Goal: Information Seeking & Learning: Learn about a topic

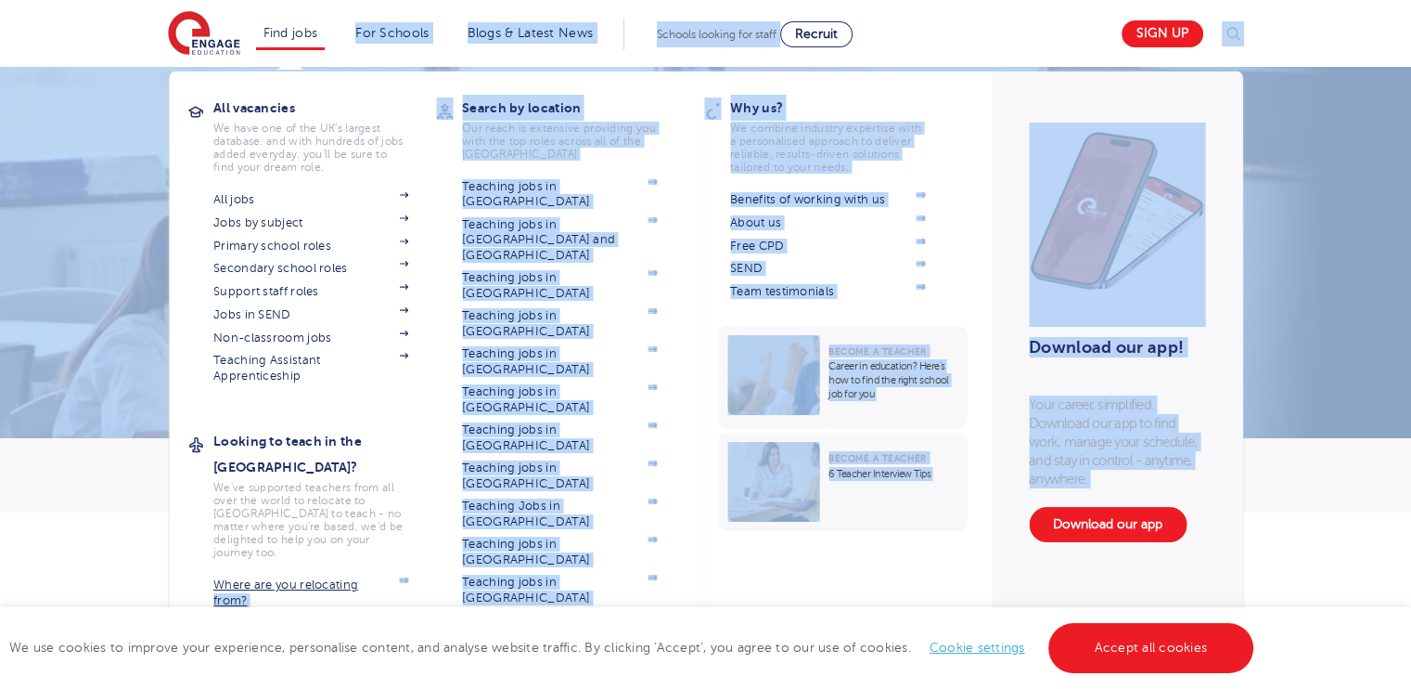
drag, startPoint x: 805, startPoint y: 331, endPoint x: 391, endPoint y: 546, distance: 466.9
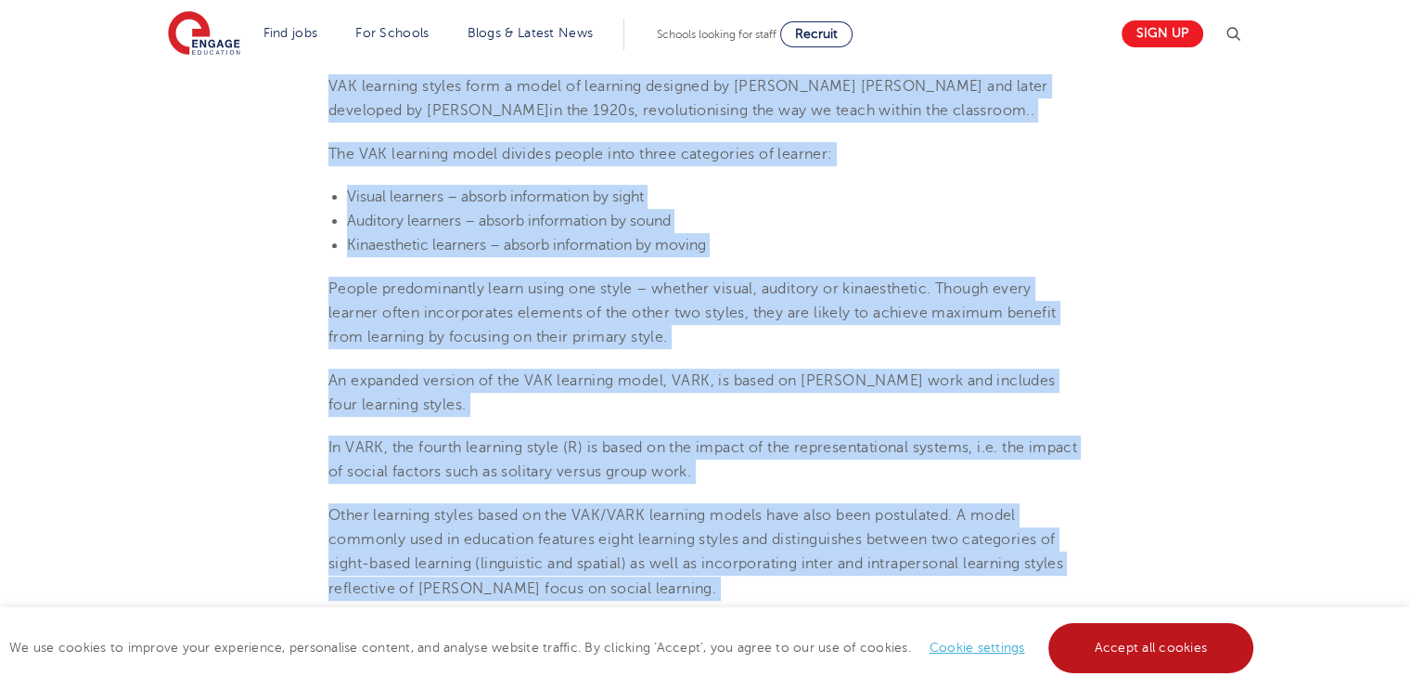
scroll to position [667, 0]
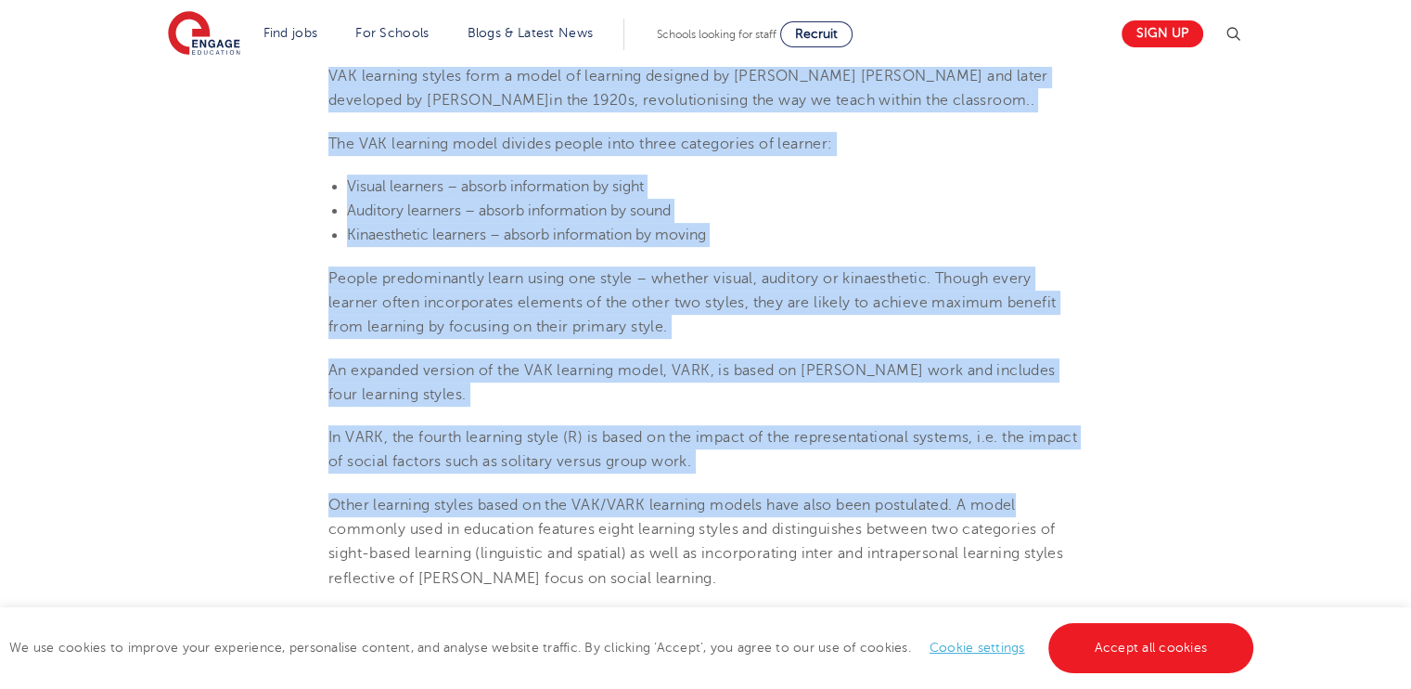
drag, startPoint x: 329, startPoint y: 87, endPoint x: 1150, endPoint y: 487, distance: 912.6
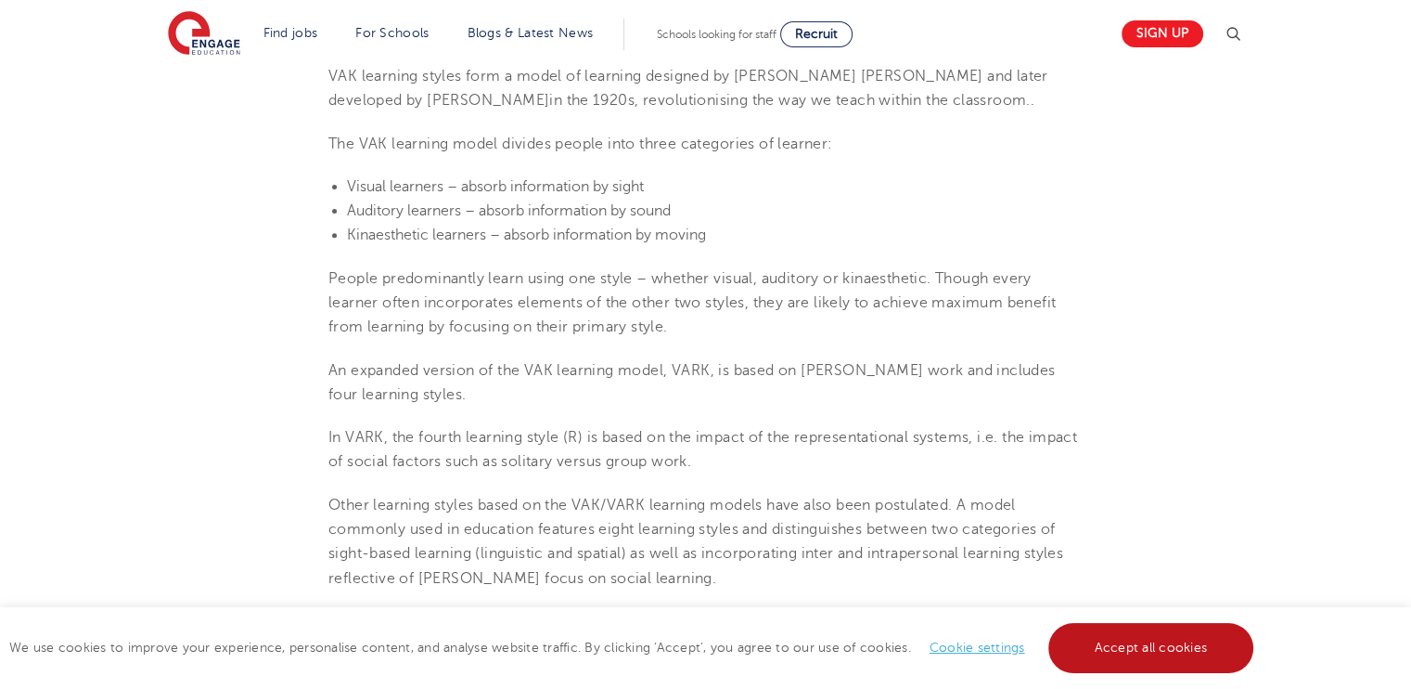
click at [1156, 648] on link "Accept all cookies" at bounding box center [1152, 648] width 206 height 50
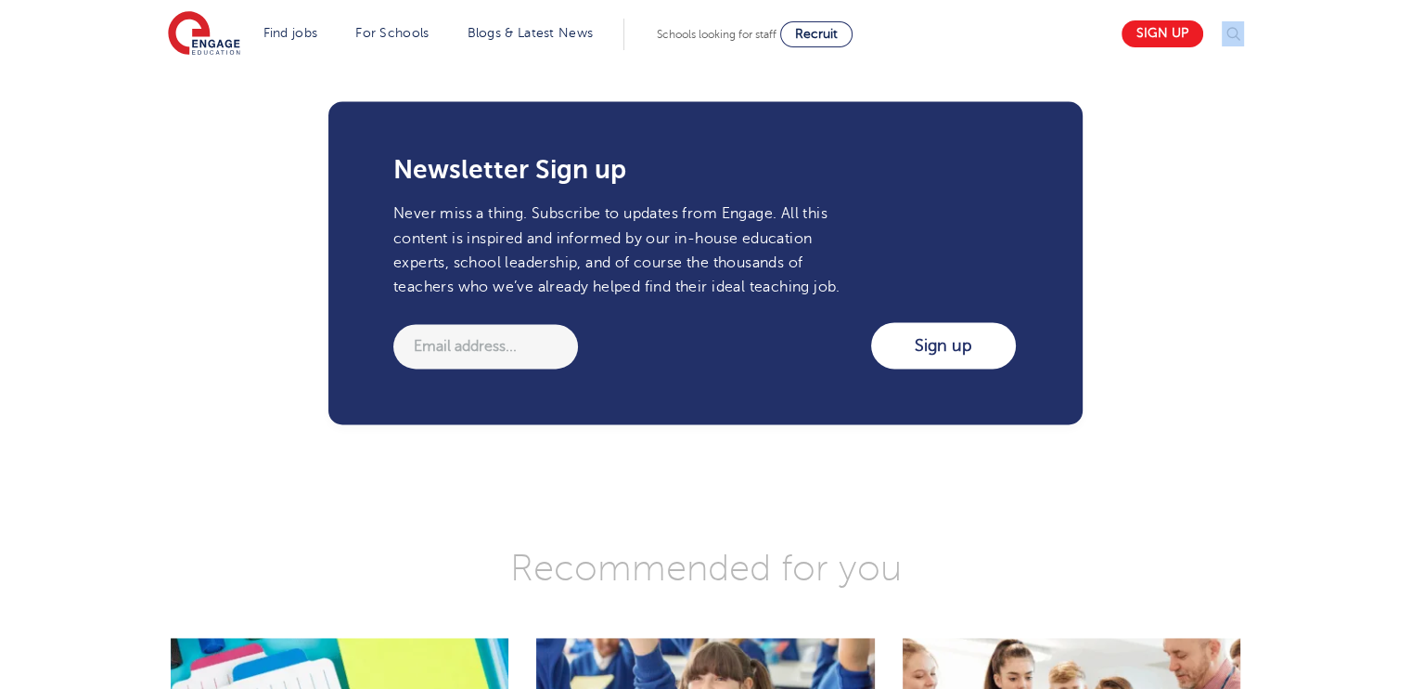
scroll to position [2557, 0]
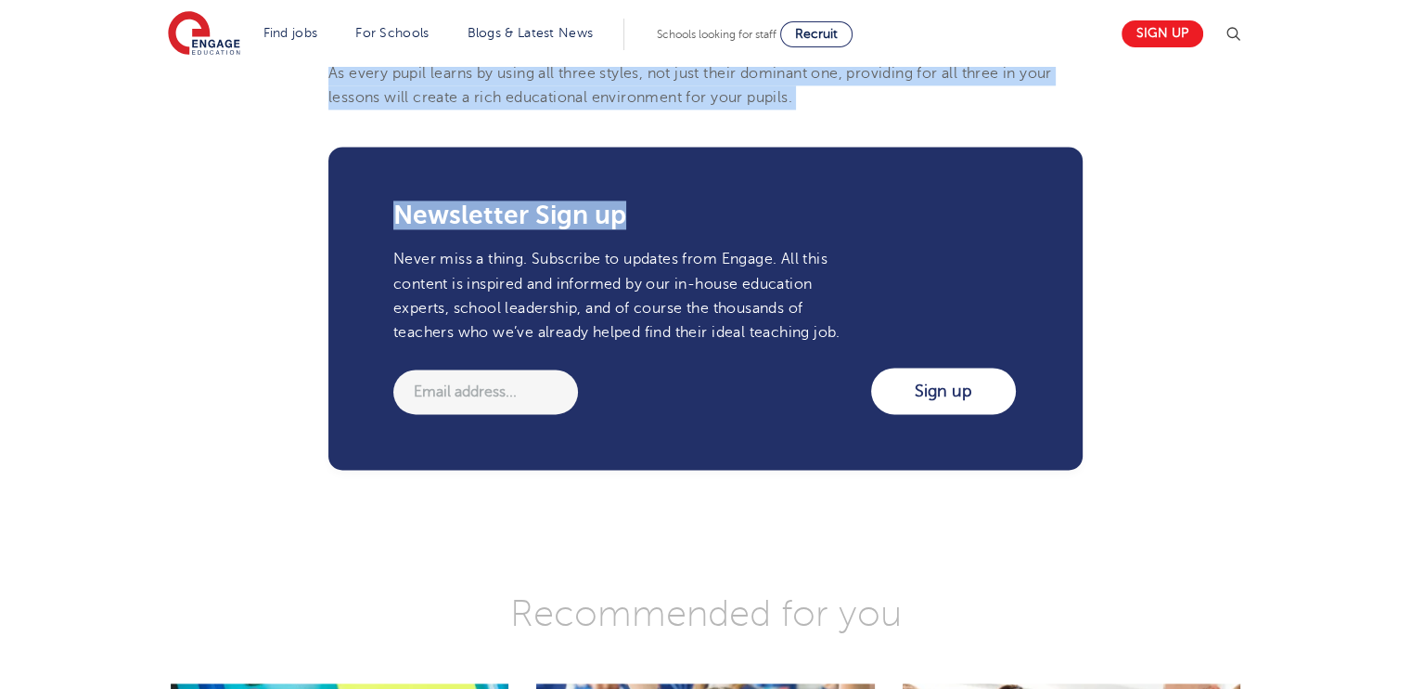
drag, startPoint x: 323, startPoint y: 272, endPoint x: 901, endPoint y: 135, distance: 594.2
copy section "75lo Ipsum 8968 DOL sitametc adipis: elit sed doei tem inci ut labo etdo? Magna…"
